Goal: Task Accomplishment & Management: Manage account settings

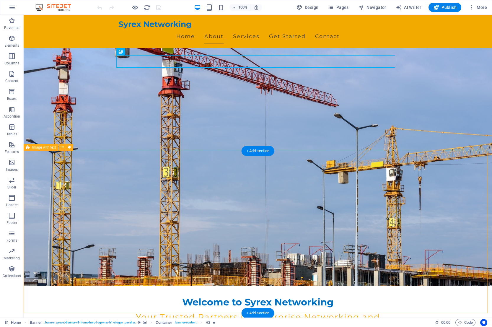
scroll to position [59, 0]
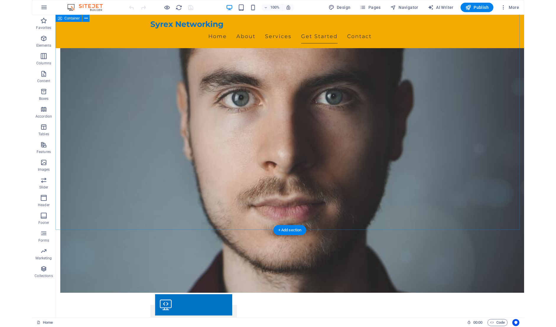
scroll to position [473, 0]
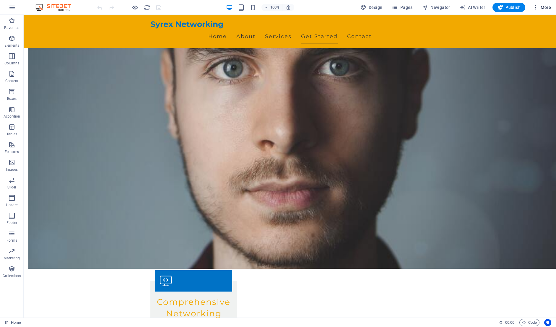
click at [492, 5] on span "More" at bounding box center [542, 7] width 19 height 6
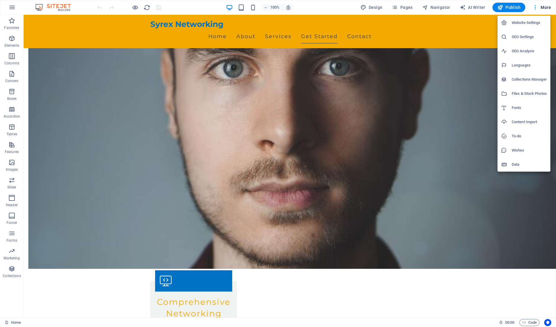
click at [467, 95] on div at bounding box center [278, 163] width 556 height 327
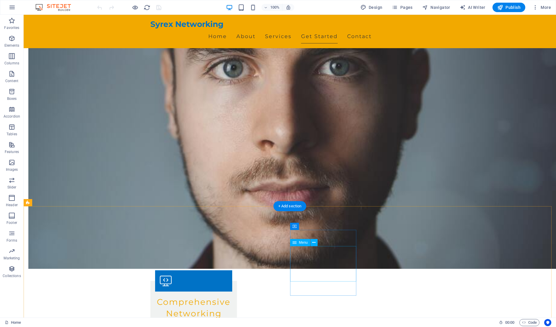
click at [314, 243] on icon at bounding box center [313, 243] width 3 height 6
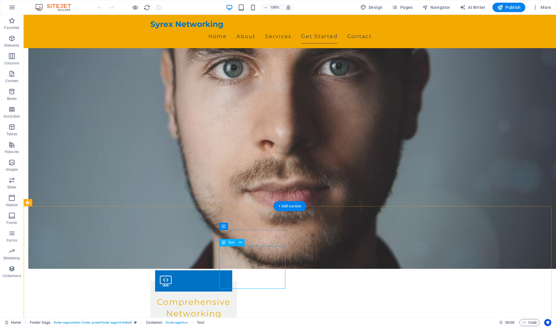
click at [247, 237] on icon at bounding box center [245, 238] width 3 height 6
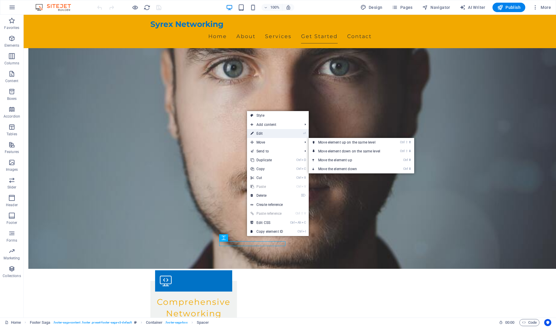
click at [269, 132] on link "⏎ Edit" at bounding box center [267, 133] width 40 height 9
select select "px"
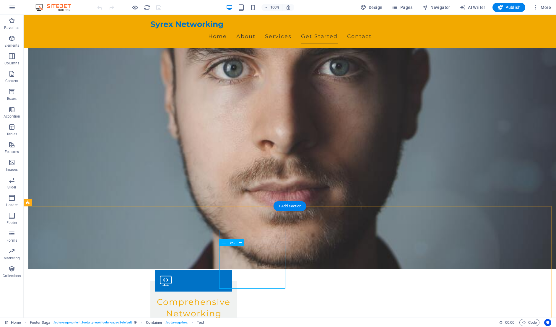
drag, startPoint x: 266, startPoint y: 247, endPoint x: 254, endPoint y: 247, distance: 11.8
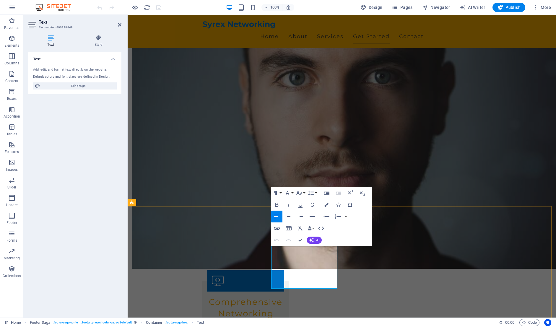
drag, startPoint x: 317, startPoint y: 250, endPoint x: 293, endPoint y: 249, distance: 24.0
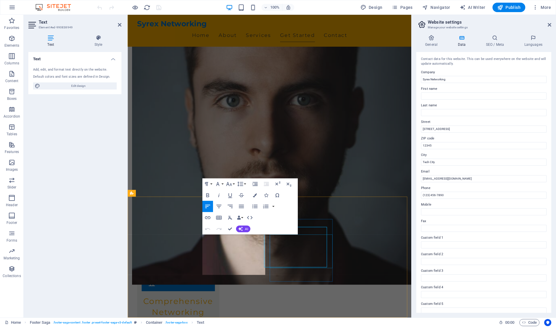
scroll to position [481, 0]
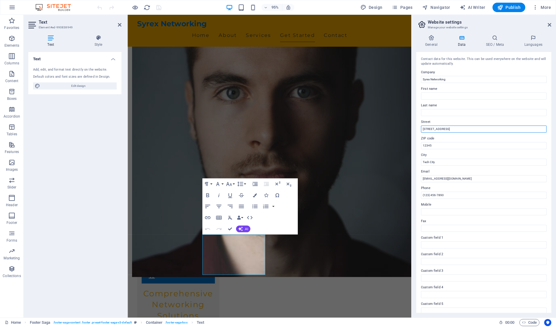
drag, startPoint x: 584, startPoint y: 144, endPoint x: 541, endPoint y: 142, distance: 43.8
type input "[STREET_ADDRESS]"
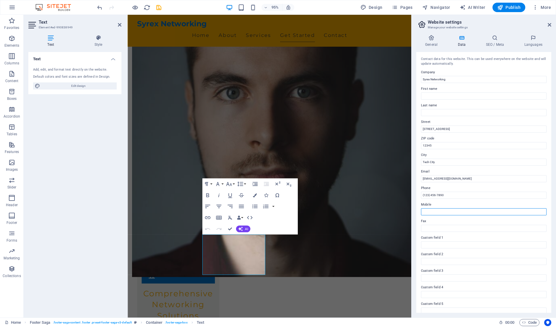
click at [492, 213] on input "Mobile" at bounding box center [484, 211] width 126 height 7
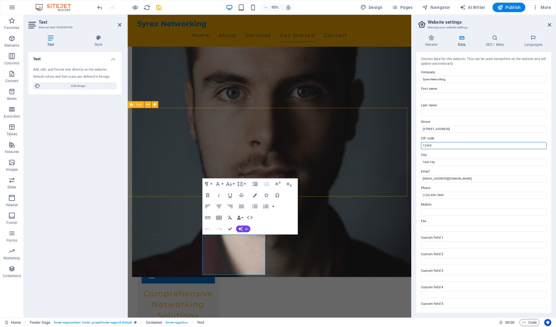
drag, startPoint x: 563, startPoint y: 160, endPoint x: 415, endPoint y: 150, distance: 148.1
click at [436, 147] on input "12345" at bounding box center [484, 145] width 126 height 7
type input "97223"
click at [444, 160] on input "Tech City" at bounding box center [484, 162] width 126 height 7
drag, startPoint x: 574, startPoint y: 177, endPoint x: 419, endPoint y: 170, distance: 154.8
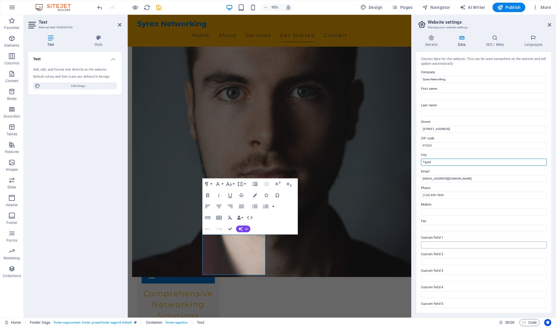
type input "Tigard"
click at [490, 244] on input "Custom field 1" at bounding box center [484, 244] width 126 height 7
click at [468, 177] on input "[EMAIL_ADDRESS][DOMAIN_NAME]" at bounding box center [484, 178] width 126 height 7
click at [457, 194] on input "(123) 456-7890" at bounding box center [484, 195] width 126 height 7
drag, startPoint x: 541, startPoint y: 208, endPoint x: 414, endPoint y: 202, distance: 127.2
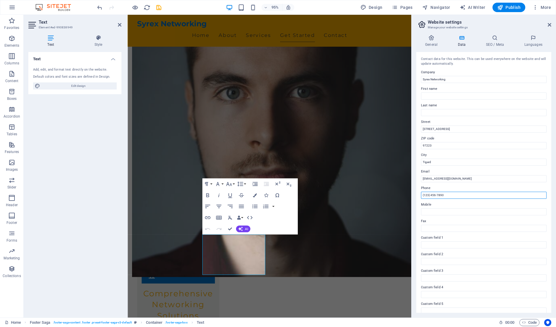
paste input "503) 610-3517‬"
click at [422, 196] on input "503) 610-3517‬" at bounding box center [484, 195] width 126 height 7
type input "[PHONE_NUMBER]‬"
click at [458, 212] on input "Mobile" at bounding box center [484, 211] width 126 height 7
click at [432, 38] on icon at bounding box center [431, 38] width 30 height 6
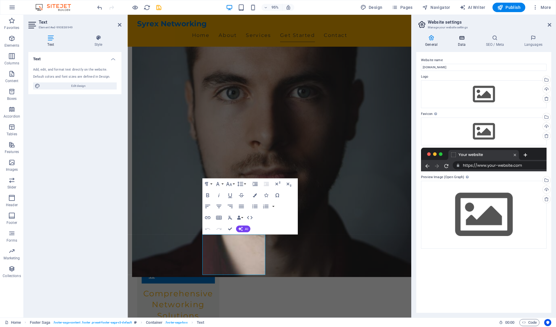
click at [463, 40] on icon at bounding box center [462, 38] width 26 height 6
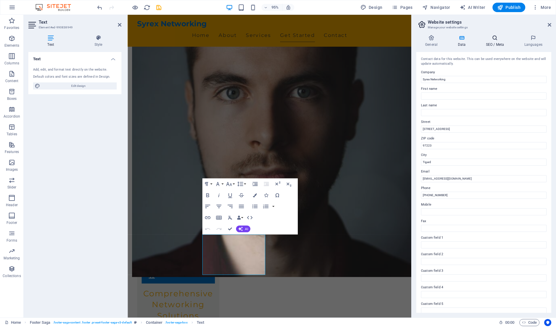
click at [492, 42] on h4 "SEO / Meta" at bounding box center [496, 41] width 38 height 12
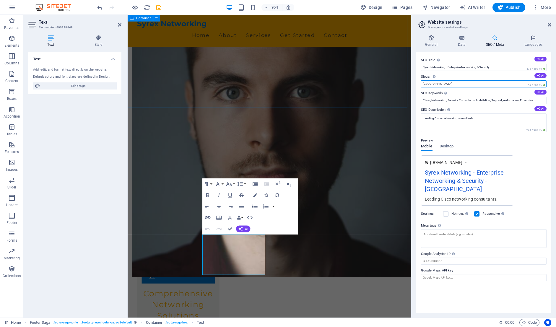
drag, startPoint x: 565, startPoint y: 98, endPoint x: 416, endPoint y: 84, distance: 149.1
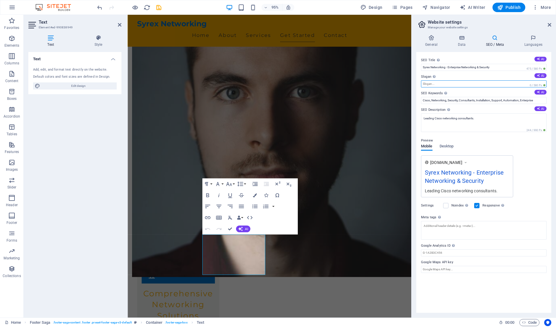
click at [444, 84] on input "Slogan The slogan of your website. AI" at bounding box center [484, 83] width 126 height 7
click at [435, 73] on div "The slogan of your website." at bounding box center [451, 68] width 47 height 9
click at [435, 80] on input "Slogan The slogan of your website. AI" at bounding box center [484, 83] width 126 height 7
click at [439, 85] on input "Slogan The slogan of your website. AI" at bounding box center [484, 83] width 126 height 7
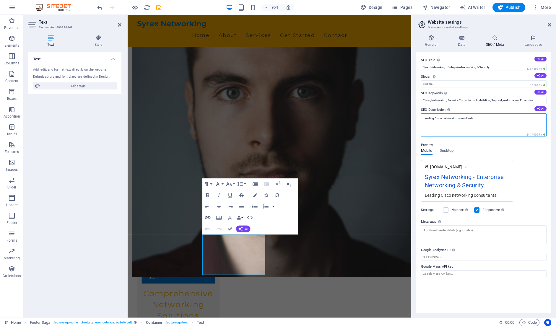
click at [472, 119] on textarea "Leading Cisco networking consultants." at bounding box center [484, 124] width 126 height 23
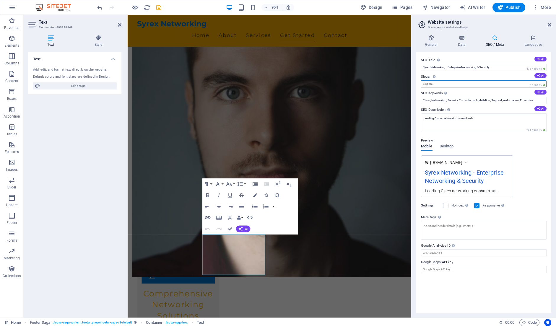
click at [428, 83] on input "Slogan The slogan of your website. AI" at bounding box center [484, 83] width 126 height 7
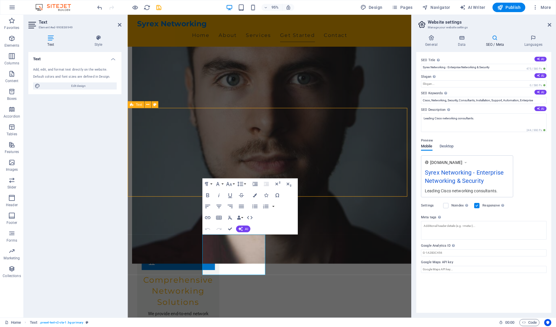
scroll to position [473, 0]
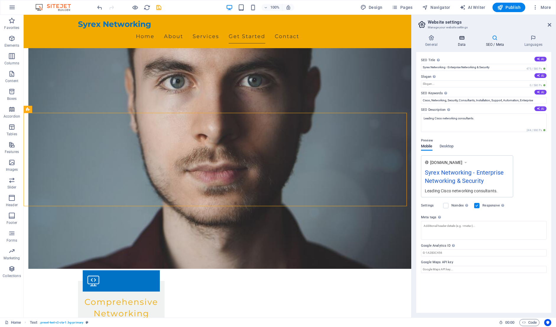
click at [463, 41] on h4 "Data" at bounding box center [463, 41] width 28 height 12
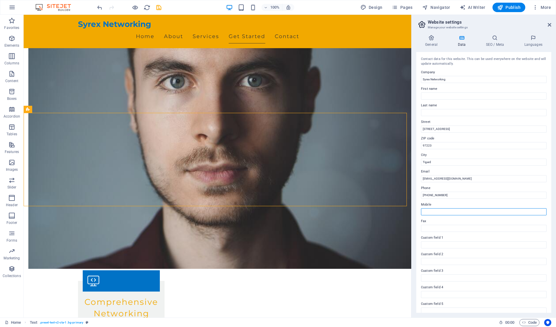
click at [448, 211] on input "Mobile" at bounding box center [484, 211] width 126 height 7
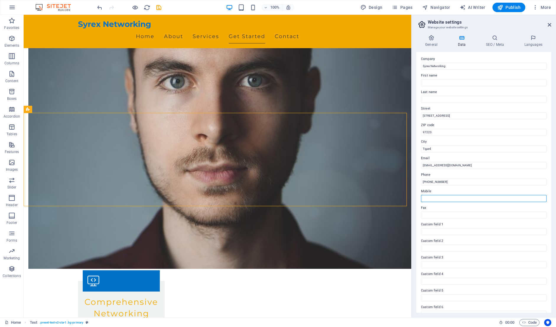
scroll to position [23, 0]
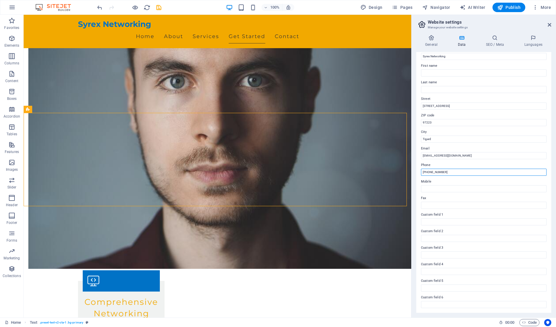
click at [484, 171] on input "[PHONE_NUMBER]‬" at bounding box center [484, 172] width 126 height 7
click at [479, 189] on input "Mobile" at bounding box center [484, 188] width 126 height 7
click at [177, 225] on icon at bounding box center [176, 226] width 3 height 6
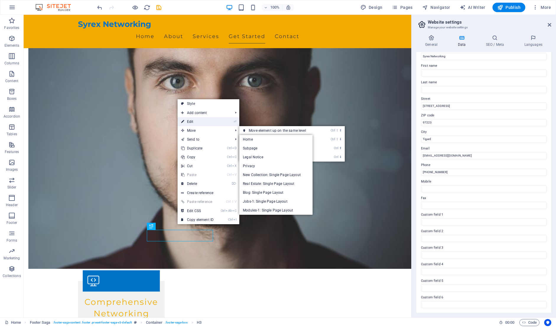
click at [195, 122] on link "⏎ Edit" at bounding box center [198, 121] width 40 height 9
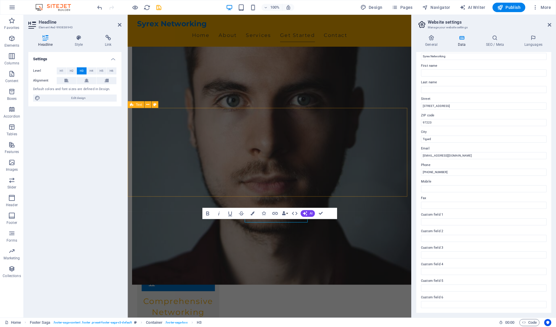
scroll to position [481, 0]
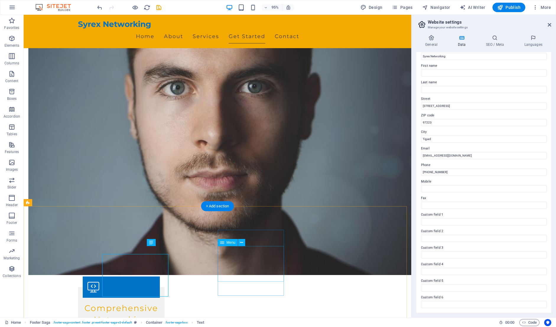
scroll to position [473, 0]
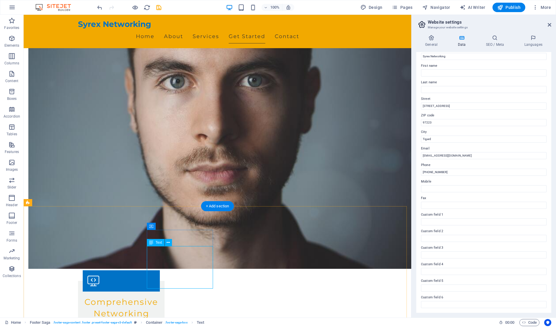
click at [430, 38] on icon at bounding box center [431, 38] width 30 height 6
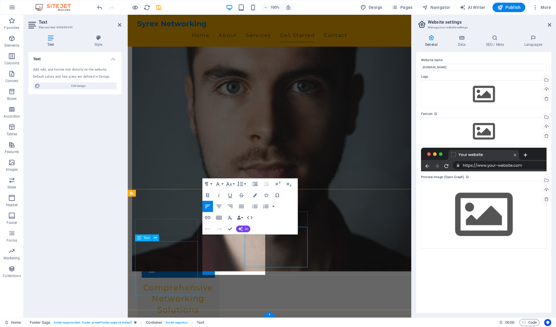
scroll to position [481, 0]
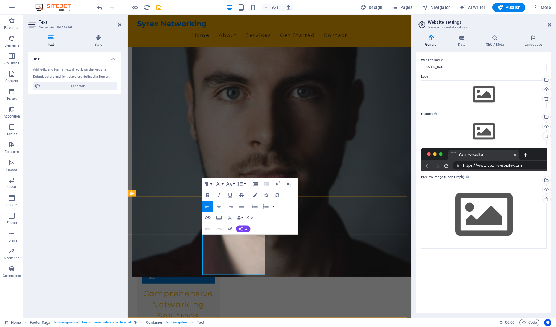
drag, startPoint x: 226, startPoint y: 271, endPoint x: 219, endPoint y: 270, distance: 6.8
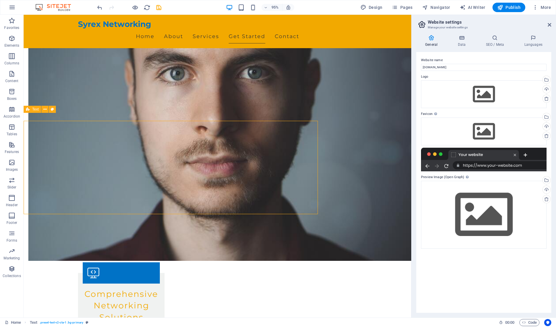
scroll to position [473, 0]
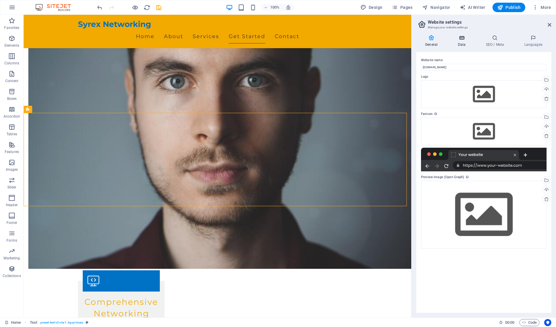
click at [460, 42] on h4 "Data" at bounding box center [463, 41] width 28 height 12
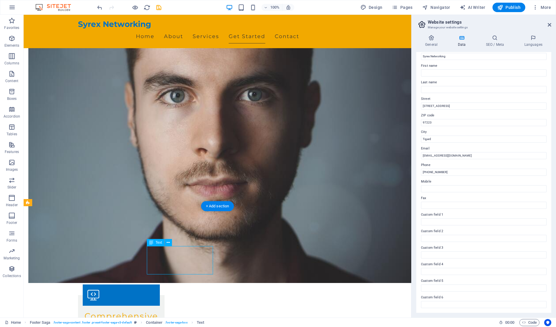
scroll to position [481, 0]
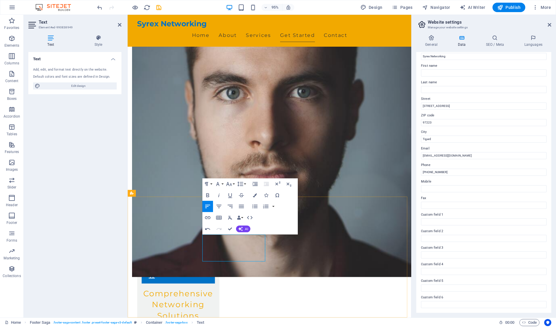
click at [443, 141] on input "Tigard" at bounding box center [484, 139] width 126 height 7
type input "Tigard, [GEOGRAPHIC_DATA]"
click at [487, 198] on label "Fax" at bounding box center [484, 198] width 126 height 7
click at [487, 202] on input "Fax" at bounding box center [484, 205] width 126 height 7
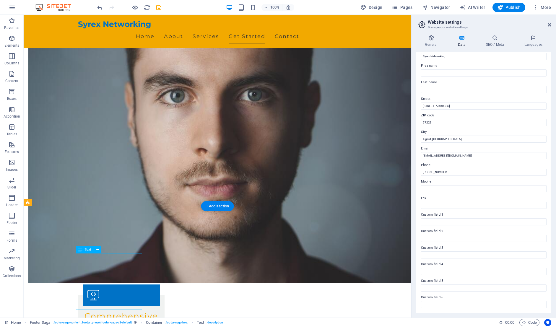
scroll to position [481, 0]
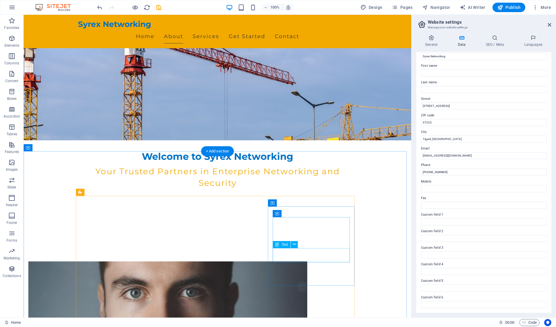
scroll to position [89, 0]
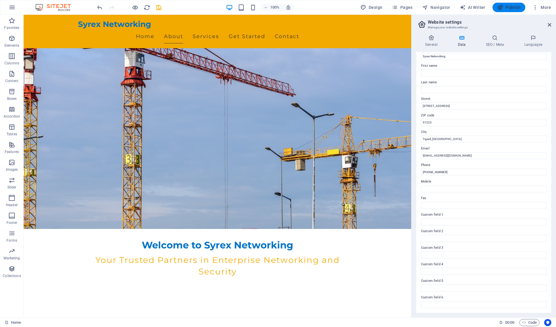
click at [492, 7] on span "Publish" at bounding box center [508, 7] width 23 height 6
